Goal: Check status: Check status

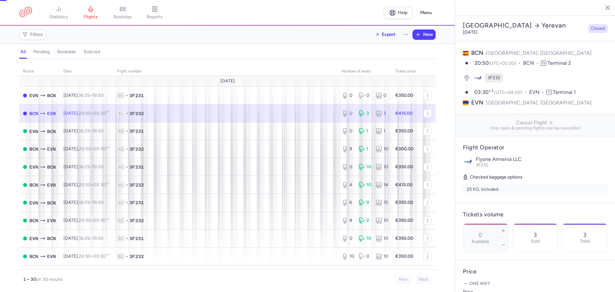
select select "days"
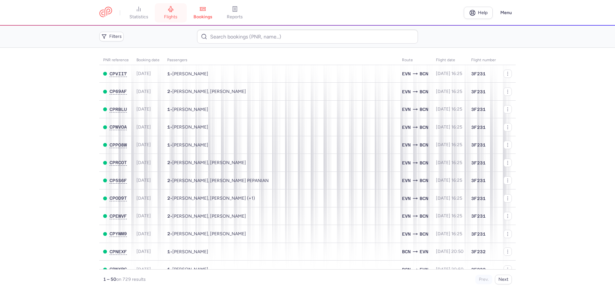
click at [172, 14] on span "flights" at bounding box center [170, 17] width 13 height 6
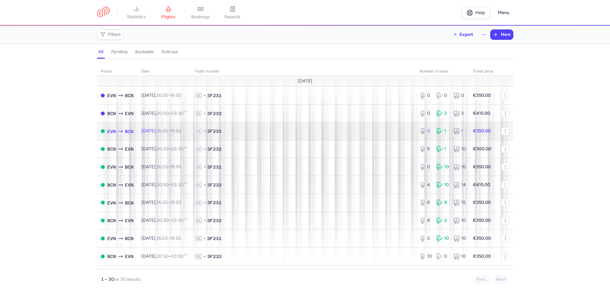
click at [152, 131] on span "[DATE] 16:25 – 19:50 +0" at bounding box center [161, 130] width 40 height 5
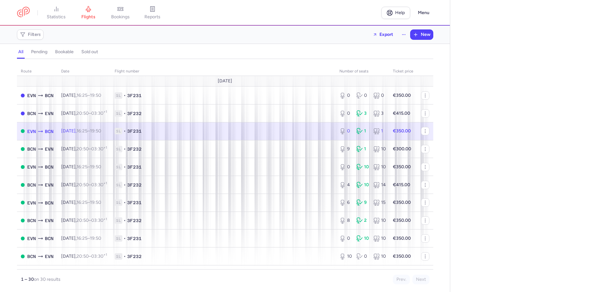
select select "days"
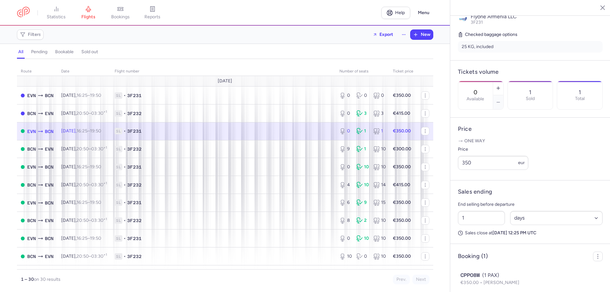
scroll to position [166, 0]
